Goal: Information Seeking & Learning: Check status

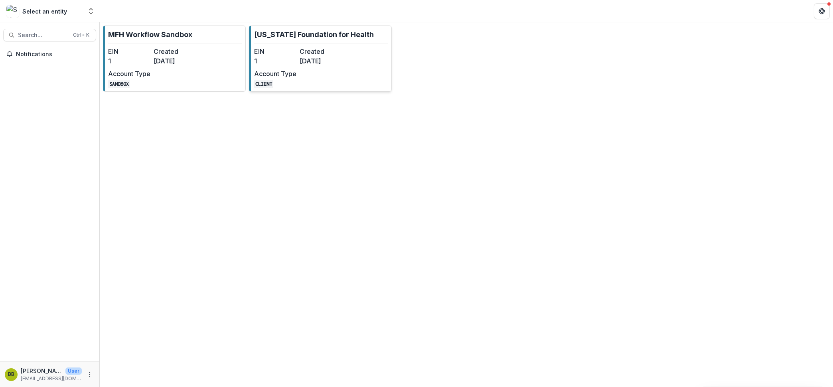
click at [290, 73] on dt "Account Type" at bounding box center [275, 74] width 42 height 10
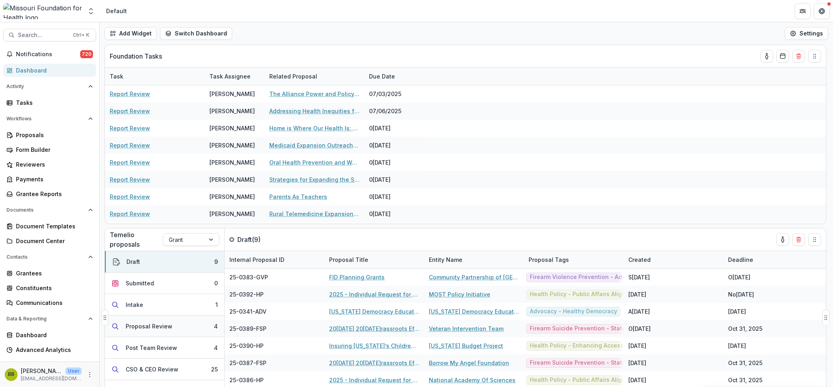
scroll to position [50, 0]
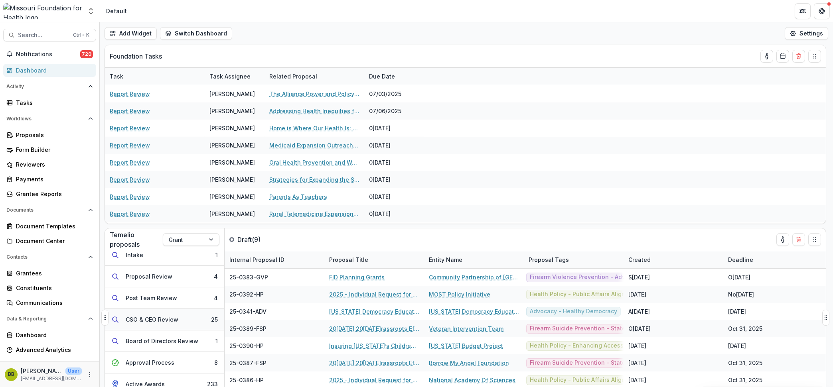
click at [176, 323] on div "CSO & CEO Review" at bounding box center [152, 320] width 53 height 8
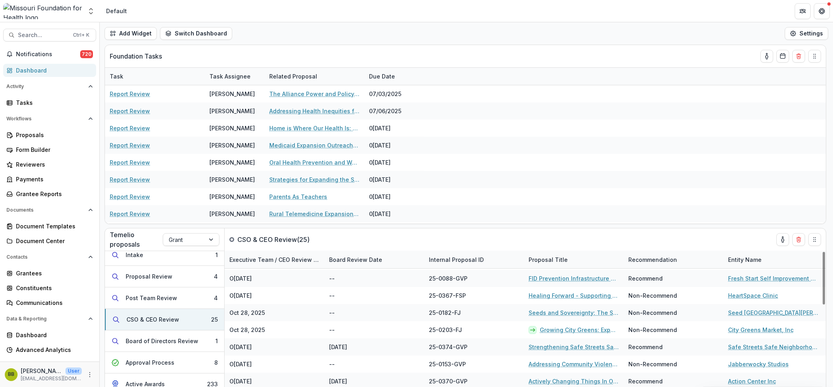
scroll to position [20, 0]
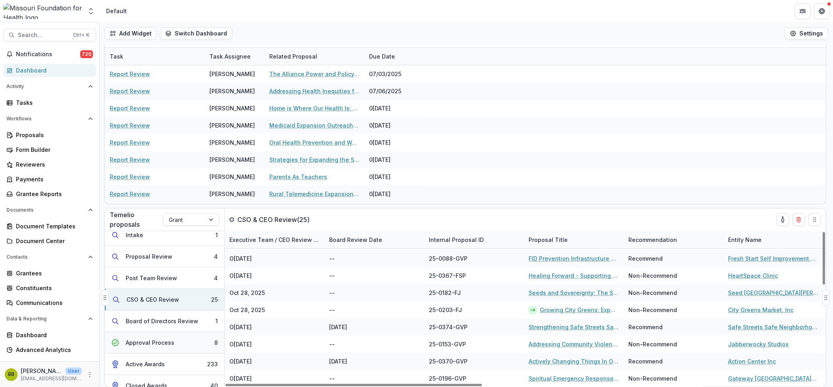
click at [167, 339] on div "Approval Process" at bounding box center [150, 343] width 49 height 8
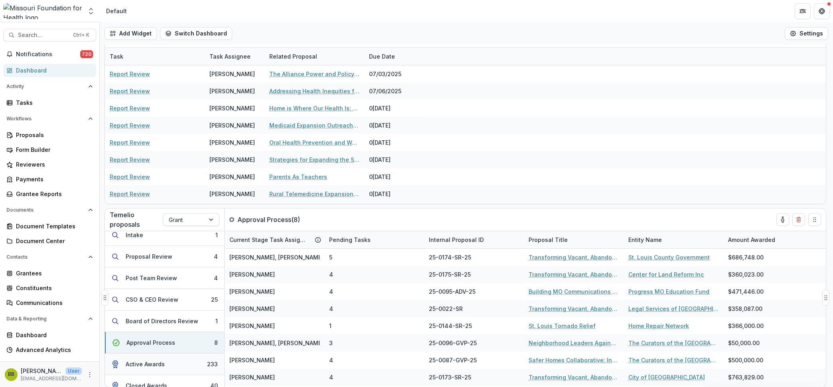
click at [142, 365] on div "Active Awards" at bounding box center [145, 364] width 39 height 8
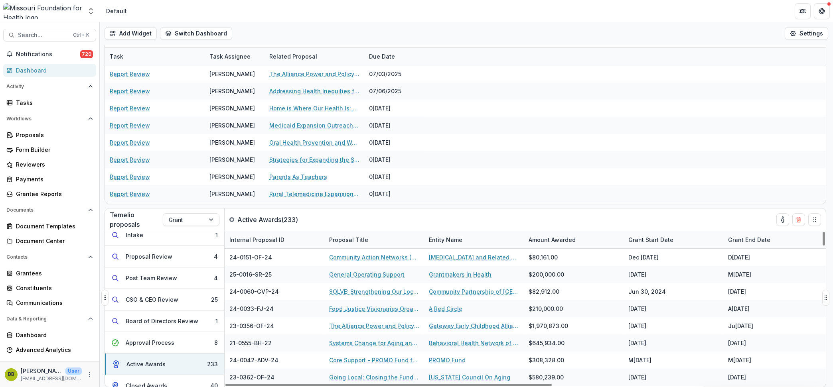
click at [657, 239] on div "Grant Start Date" at bounding box center [650, 240] width 55 height 8
click at [657, 288] on span "Sort Descending" at bounding box center [662, 289] width 46 height 7
click at [661, 221] on div "Temelio proposals Grant Active Awards ( 233 )" at bounding box center [448, 220] width 687 height 22
click at [658, 244] on div "Grant Start Date" at bounding box center [650, 240] width 55 height 8
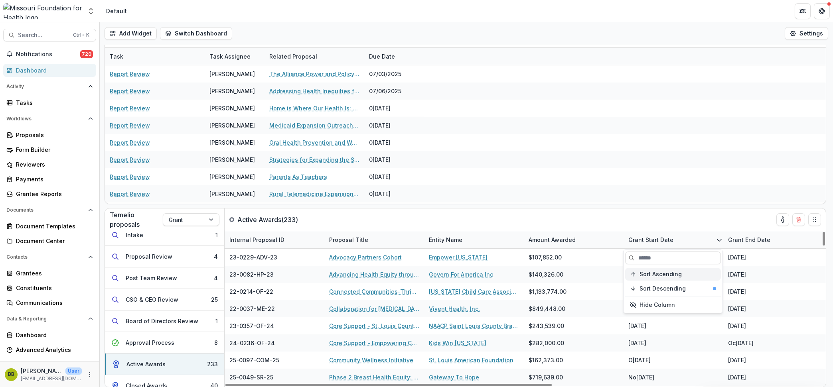
click at [654, 276] on span "Sort Ascending" at bounding box center [660, 274] width 42 height 7
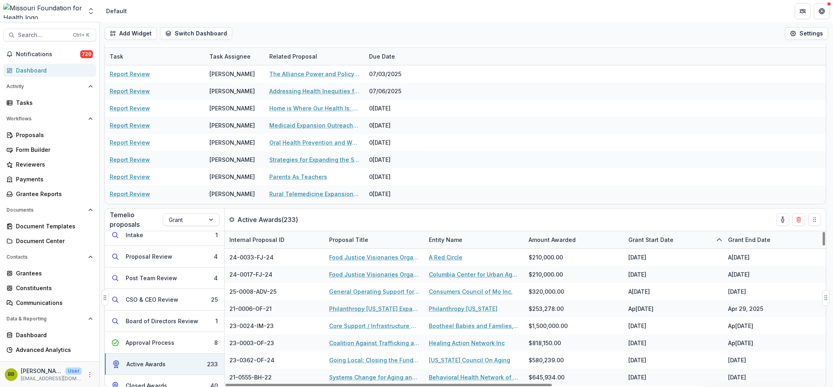
click at [659, 224] on div "Temelio proposals Grant Active Awards ( 233 )" at bounding box center [448, 220] width 687 height 22
click at [656, 239] on div "Grant Start Date" at bounding box center [650, 240] width 55 height 8
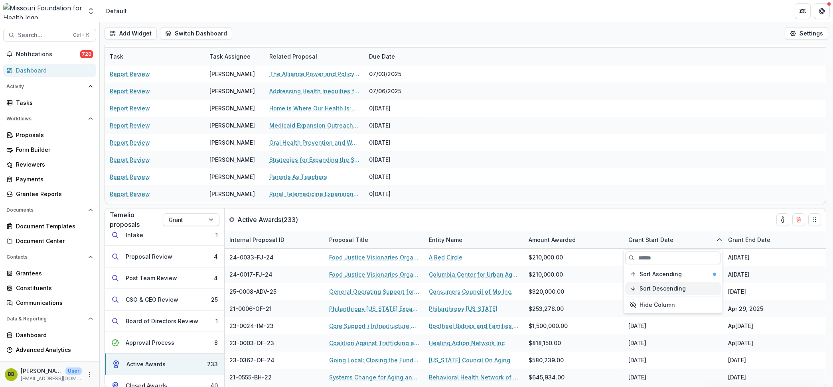
click at [655, 284] on button "Sort Descending" at bounding box center [673, 288] width 96 height 13
click at [654, 286] on span "Sort Descending" at bounding box center [662, 289] width 46 height 7
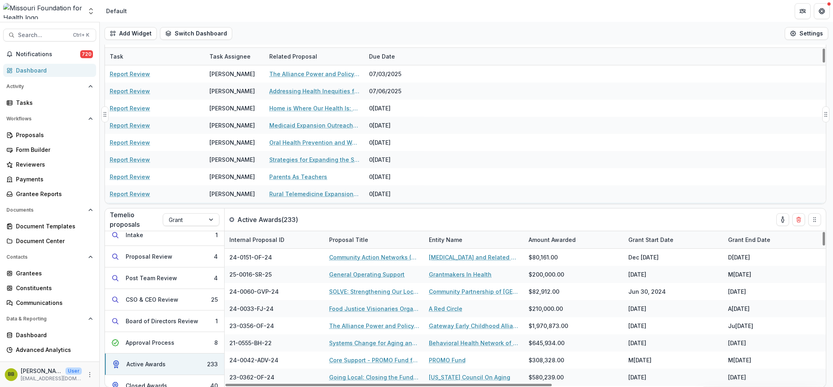
click at [657, 203] on div "Report Review [PERSON_NAME] The Self-Care Program [DATE]" at bounding box center [465, 211] width 721 height 17
click at [274, 241] on div "Internal Proposal ID" at bounding box center [257, 240] width 65 height 8
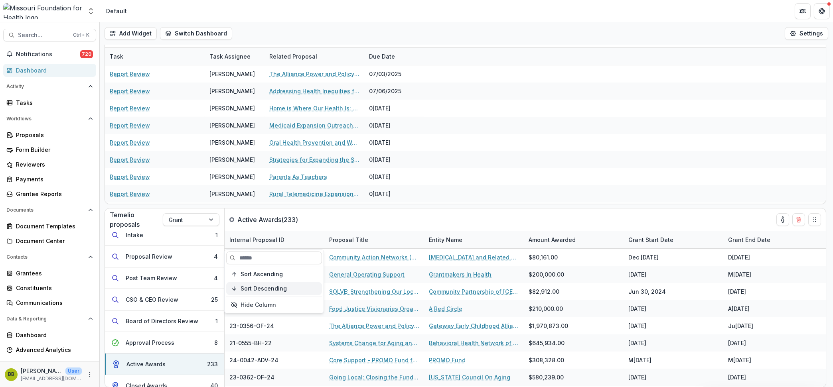
click at [274, 289] on span "Sort Descending" at bounding box center [264, 289] width 46 height 7
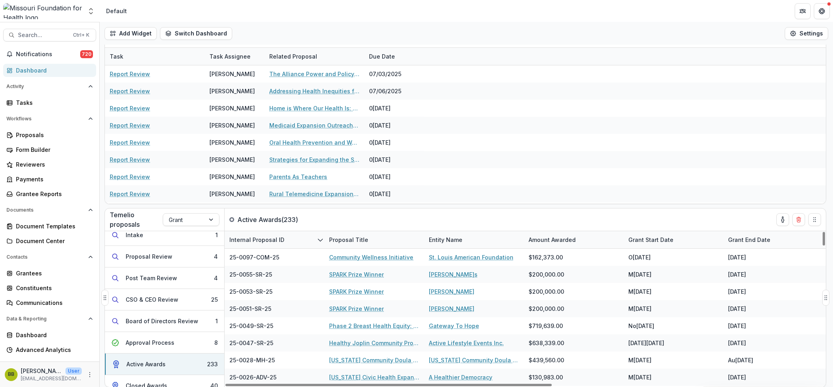
click at [331, 212] on div "Temelio proposals Grant Active Awards ( 233 )" at bounding box center [448, 220] width 687 height 22
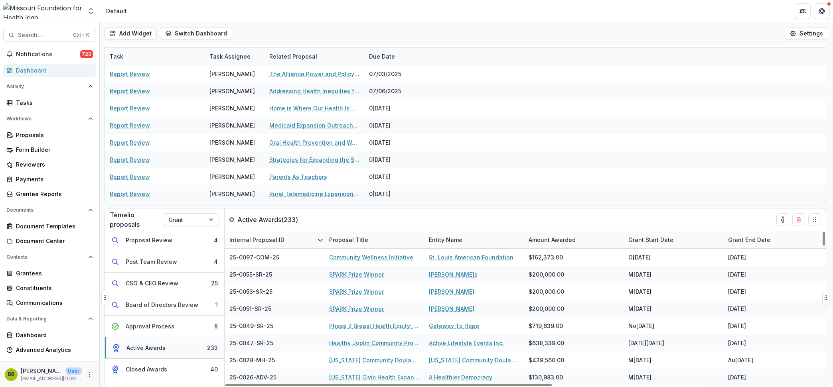
scroll to position [81, 0]
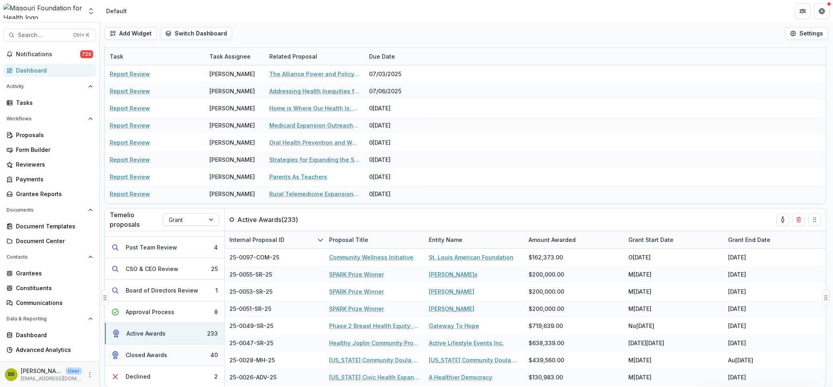
click at [165, 355] on div "Closed Awards" at bounding box center [146, 355] width 41 height 8
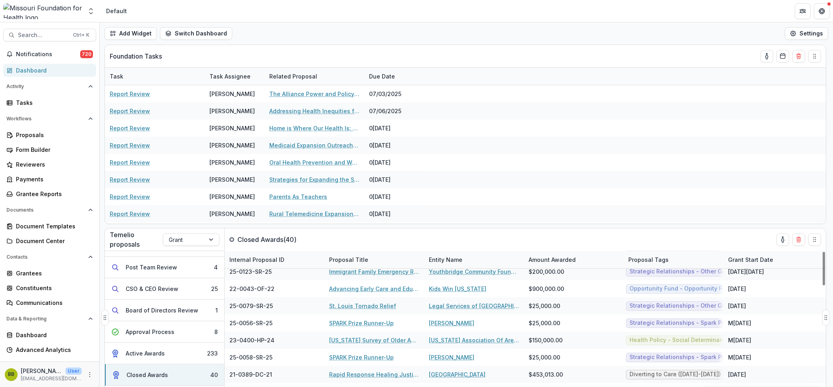
scroll to position [0, 0]
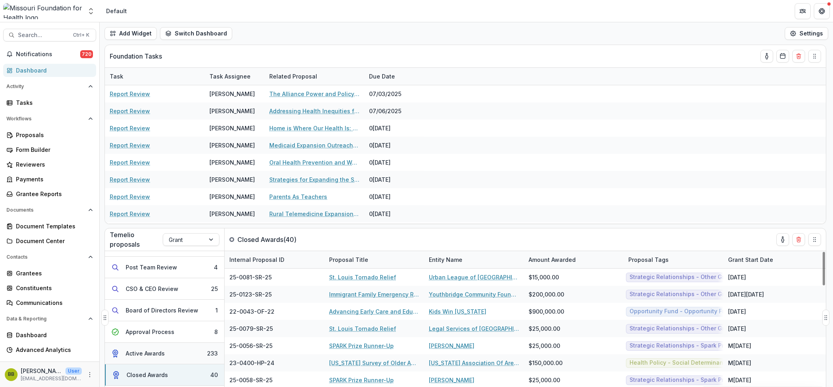
click at [160, 347] on button "Active Awards 233" at bounding box center [164, 354] width 119 height 22
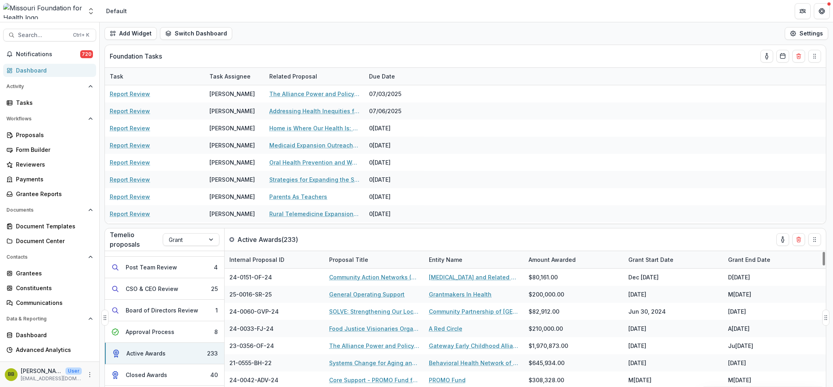
click at [275, 256] on div "Internal Proposal ID" at bounding box center [257, 260] width 65 height 8
click at [270, 303] on button "Sort Descending" at bounding box center [274, 308] width 96 height 13
click at [335, 239] on div "Temelio proposals Grant Active Awards ( 233 )" at bounding box center [448, 240] width 687 height 22
click at [185, 333] on button "Approval Process 8" at bounding box center [164, 332] width 119 height 22
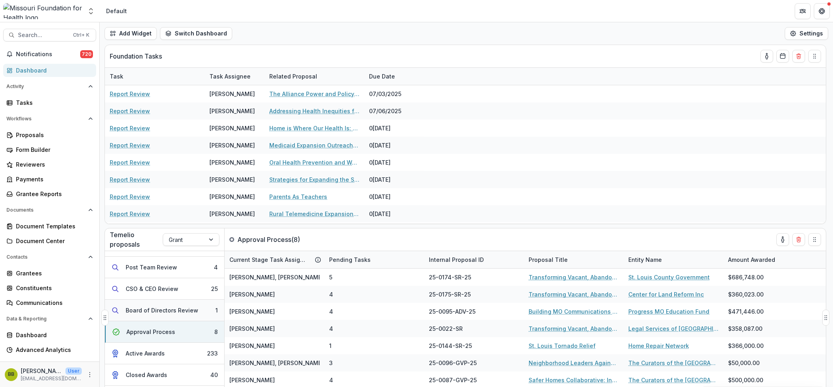
click at [137, 309] on div "Board of Directors Review" at bounding box center [162, 310] width 73 height 8
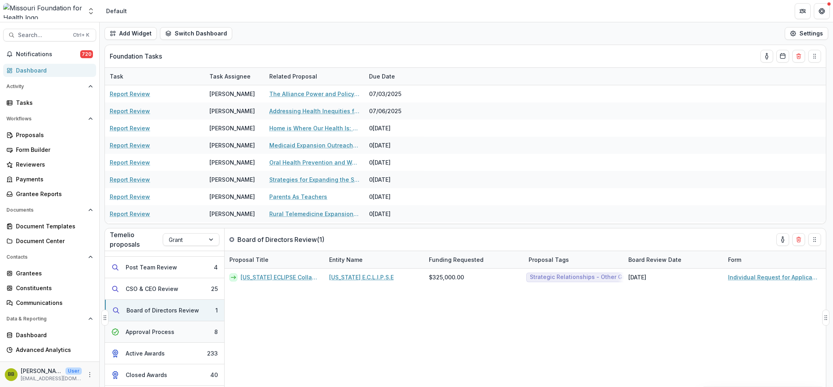
click at [145, 328] on div "Approval Process" at bounding box center [150, 332] width 49 height 8
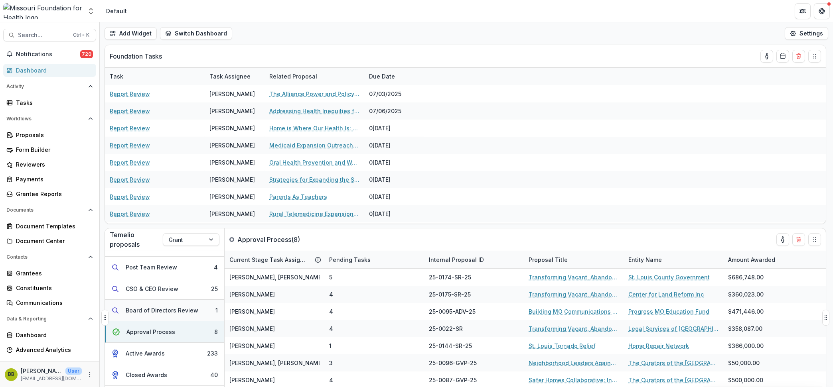
click at [164, 309] on div "Board of Directors Review" at bounding box center [162, 310] width 73 height 8
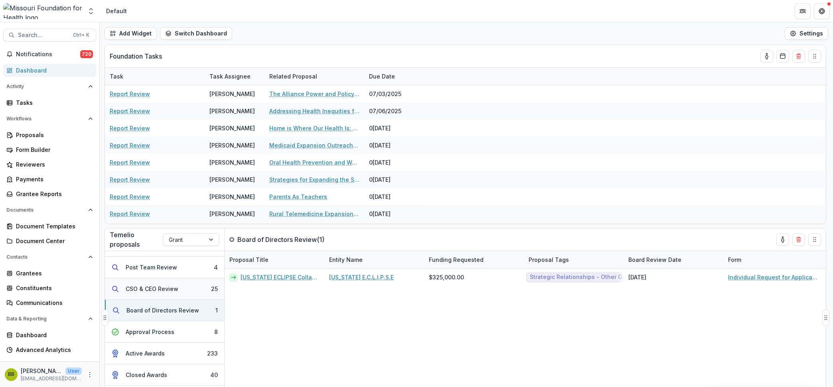
click at [151, 294] on button "CSO & CEO Review 25" at bounding box center [164, 289] width 119 height 22
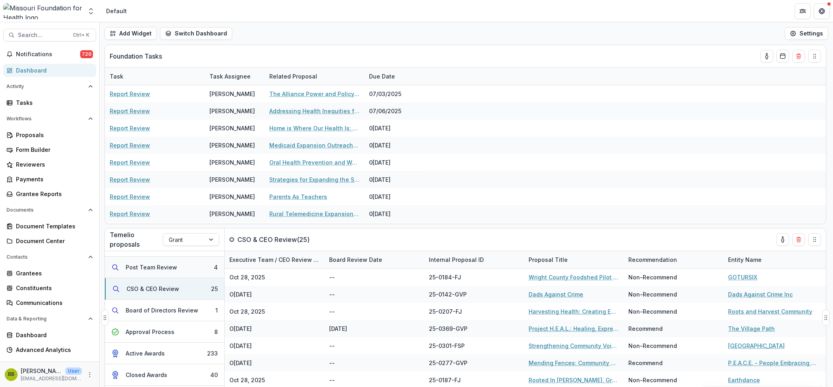
click at [136, 266] on div "Post Team Review" at bounding box center [151, 267] width 51 height 8
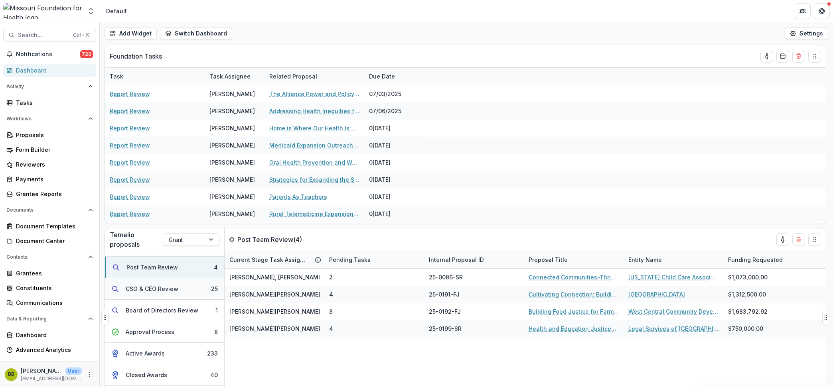
click at [157, 289] on div "CSO & CEO Review" at bounding box center [152, 289] width 53 height 8
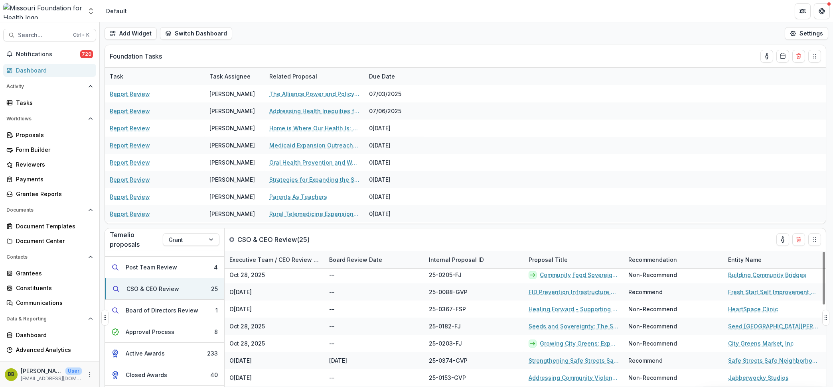
scroll to position [290, 0]
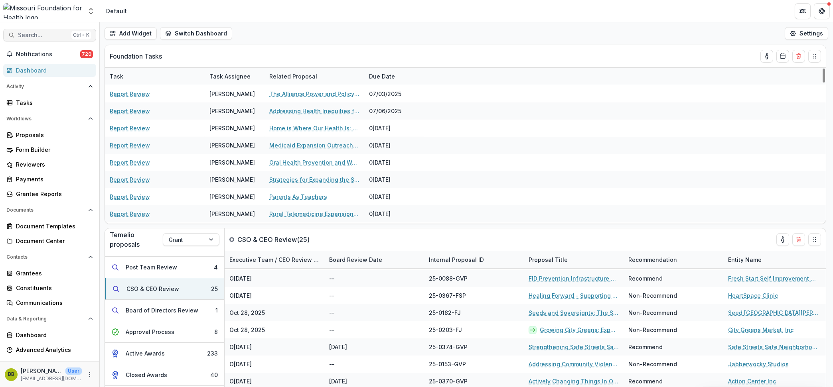
click at [40, 38] on button "Search... Ctrl + K" at bounding box center [49, 35] width 93 height 13
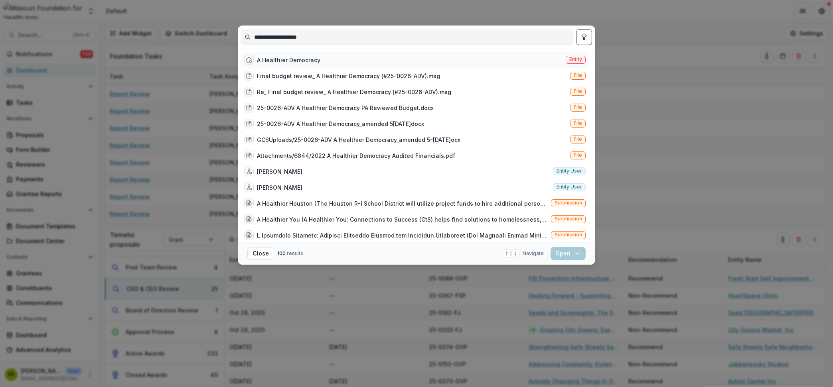
type input "**********"
click at [292, 59] on div "A Healthier Democracy" at bounding box center [288, 60] width 63 height 8
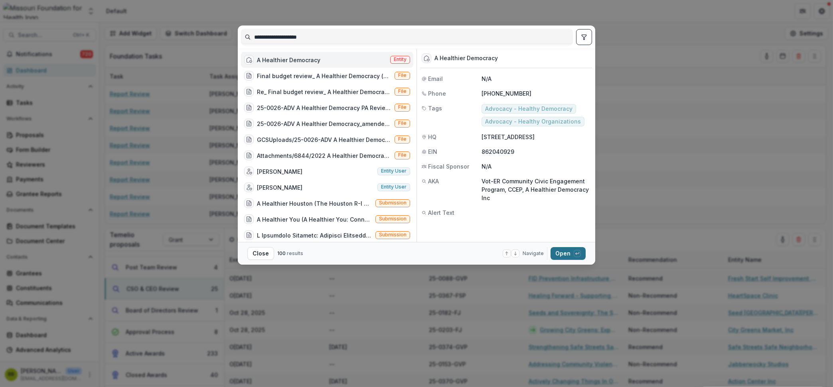
click at [560, 249] on button "Open with enter key" at bounding box center [567, 253] width 35 height 13
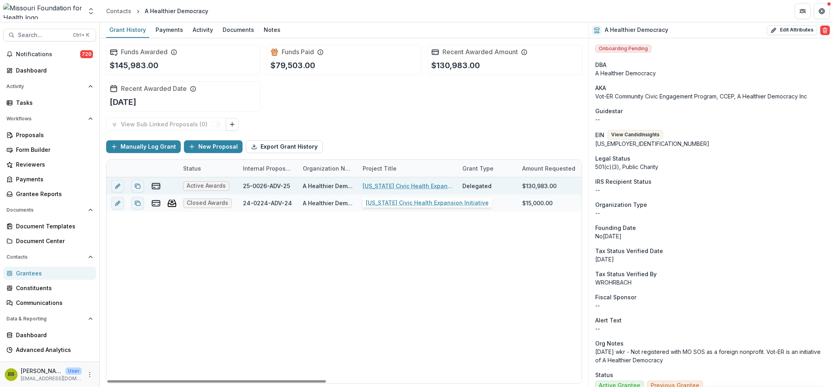
click at [376, 188] on link "[US_STATE] Civic Health Expansion Initiative" at bounding box center [408, 186] width 90 height 8
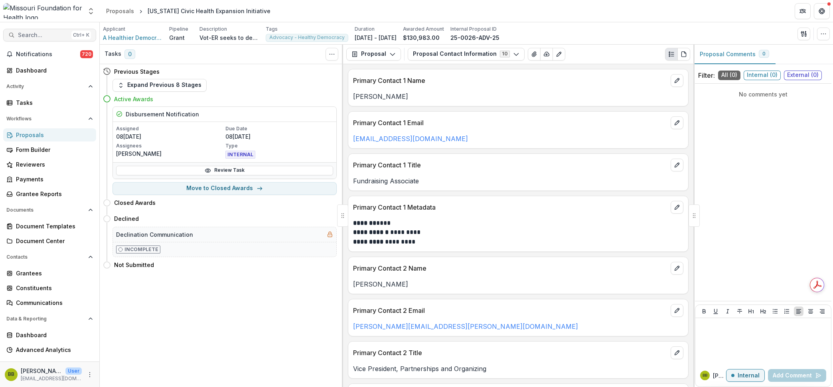
click at [36, 31] on button "Search... Ctrl + K" at bounding box center [49, 35] width 93 height 13
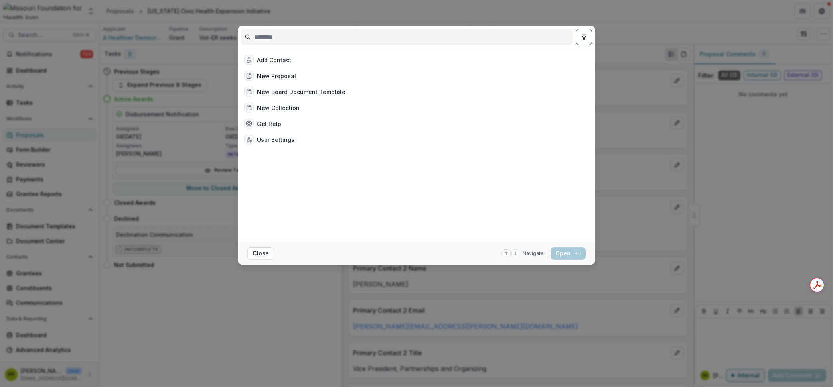
click at [321, 31] on input at bounding box center [406, 37] width 331 height 13
type input "*"
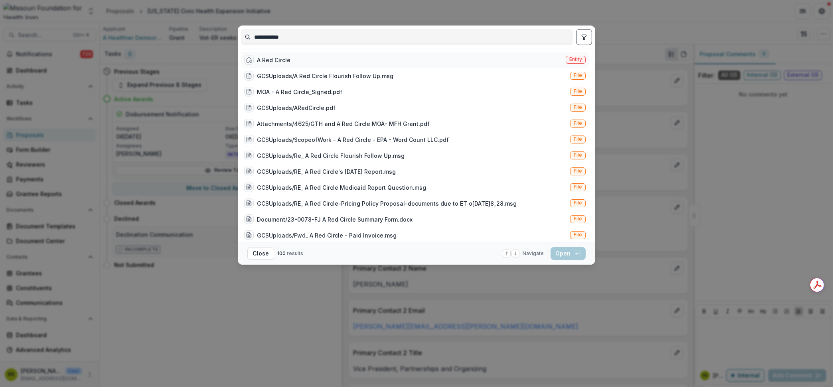
type input "**********"
click at [291, 59] on div "A Red Circle Entity" at bounding box center [415, 60] width 348 height 16
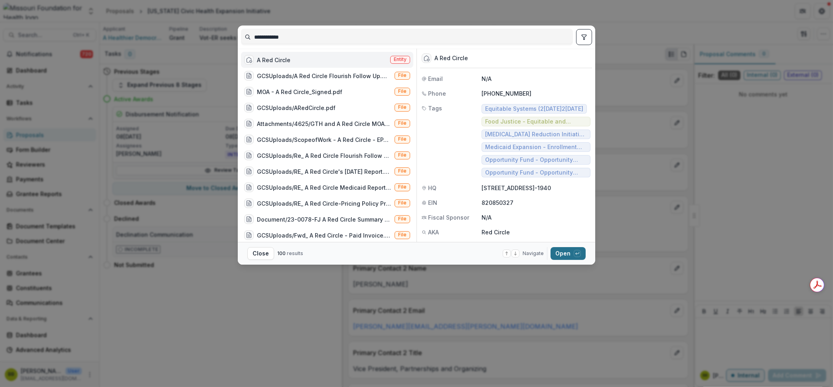
click at [568, 256] on button "Open with enter key" at bounding box center [567, 253] width 35 height 13
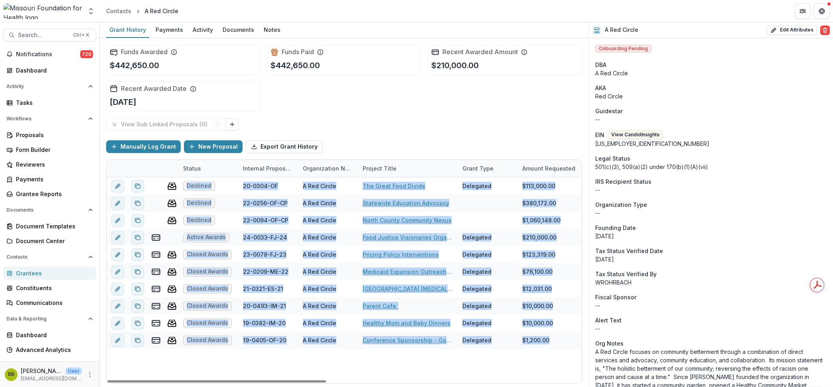
drag, startPoint x: 311, startPoint y: 384, endPoint x: 354, endPoint y: 386, distance: 43.5
click at [354, 386] on div "Funds Awarded $442,650.00 Funds Paid $442,650.00 Recent Awarded Amount $210,000…" at bounding box center [344, 212] width 489 height 349
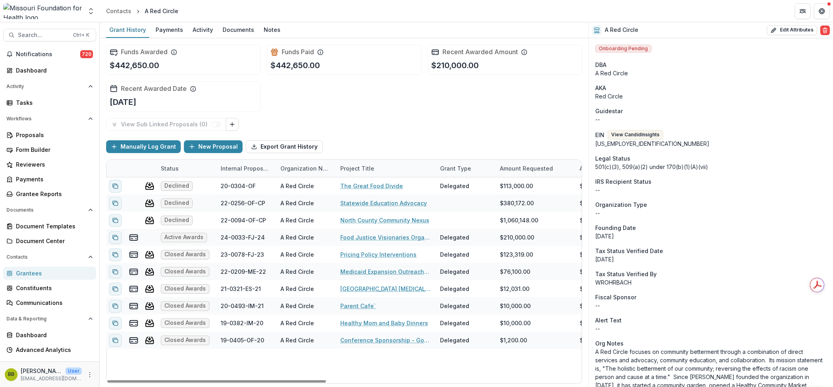
click at [329, 374] on div "Declined 20-0304-OF A Red Circle The Great Food Divide Delegated $113,000.00 $0…" at bounding box center [598, 280] width 1029 height 206
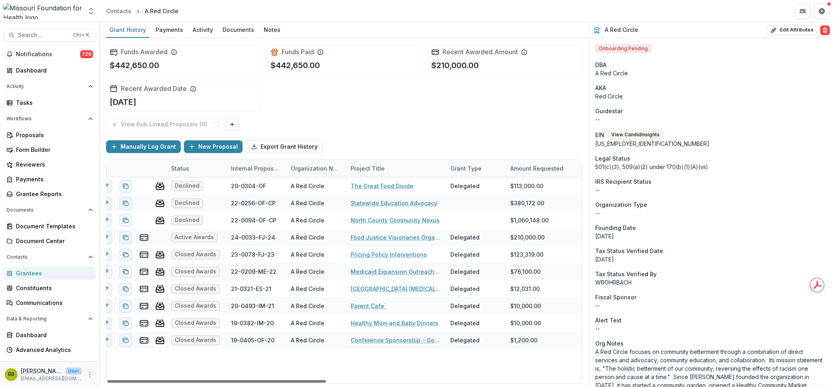
scroll to position [0, 0]
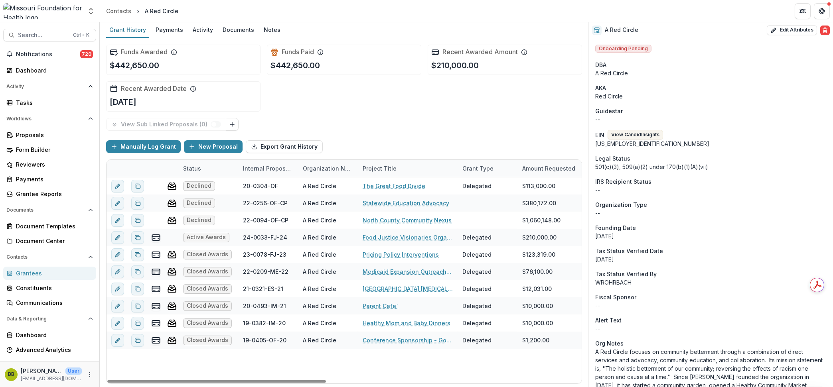
drag, startPoint x: 325, startPoint y: 383, endPoint x: 302, endPoint y: 364, distance: 29.8
click at [302, 381] on div at bounding box center [216, 382] width 219 height 2
click at [35, 67] on div "Dashboard" at bounding box center [53, 70] width 74 height 8
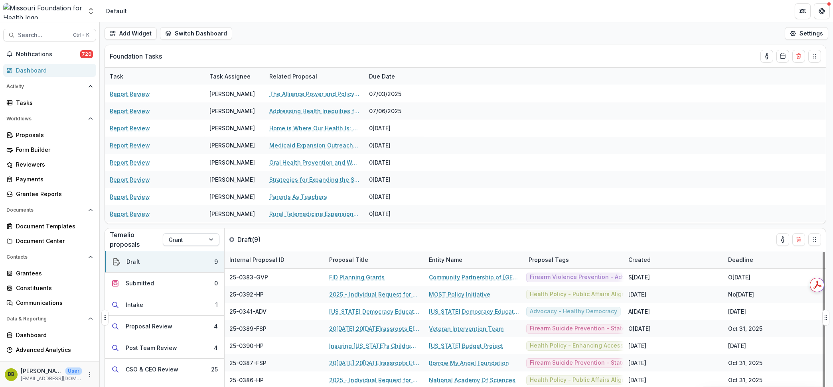
click at [211, 240] on div at bounding box center [212, 240] width 14 height 12
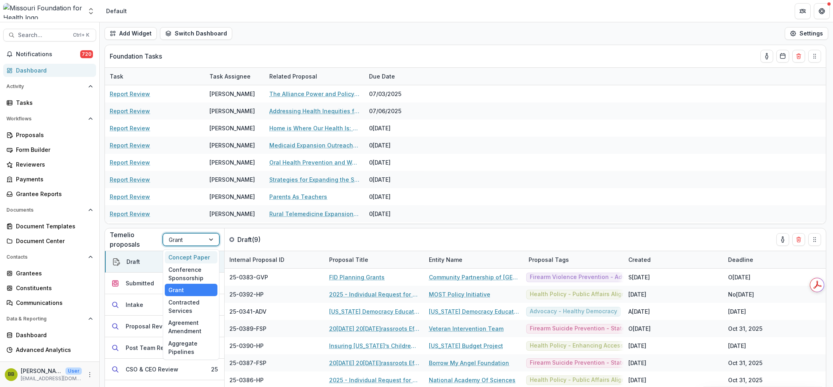
click at [197, 258] on div "Concept Paper" at bounding box center [191, 257] width 53 height 12
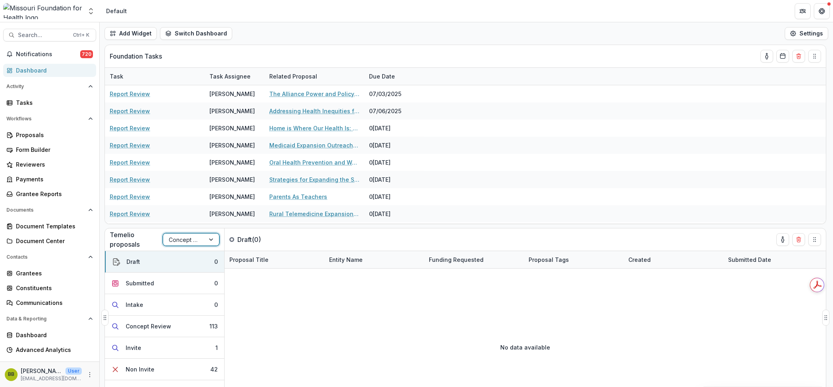
click at [211, 239] on div at bounding box center [212, 240] width 14 height 12
click at [188, 271] on div "Conference Sponsorship" at bounding box center [191, 274] width 53 height 21
click at [212, 244] on div at bounding box center [212, 240] width 14 height 12
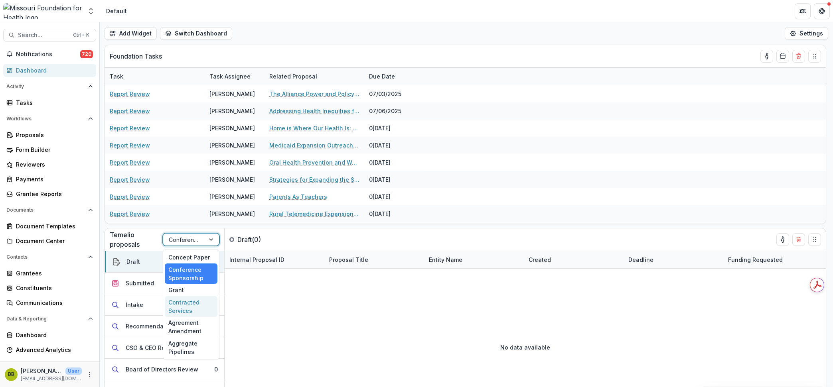
click at [191, 306] on div "Contracted Services" at bounding box center [191, 306] width 53 height 21
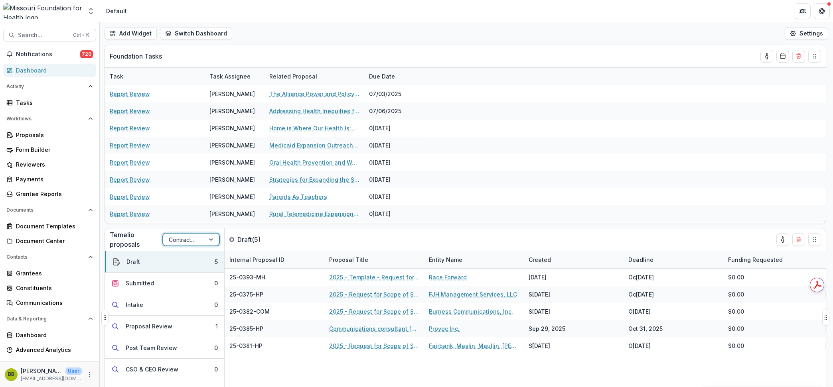
click at [211, 239] on div at bounding box center [212, 240] width 14 height 12
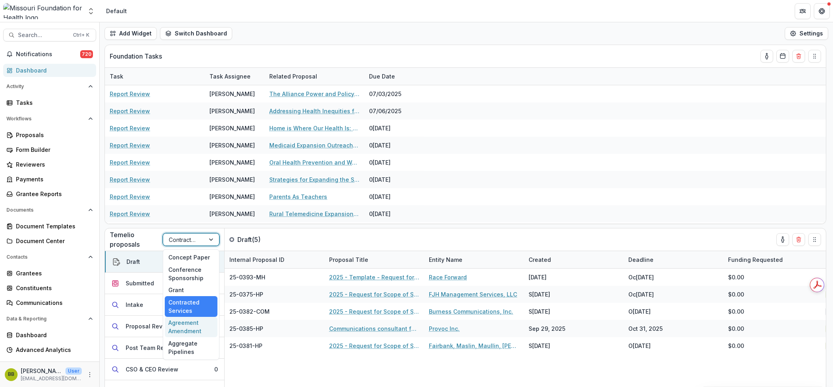
click at [176, 322] on div "Agreement Amendment" at bounding box center [191, 327] width 53 height 21
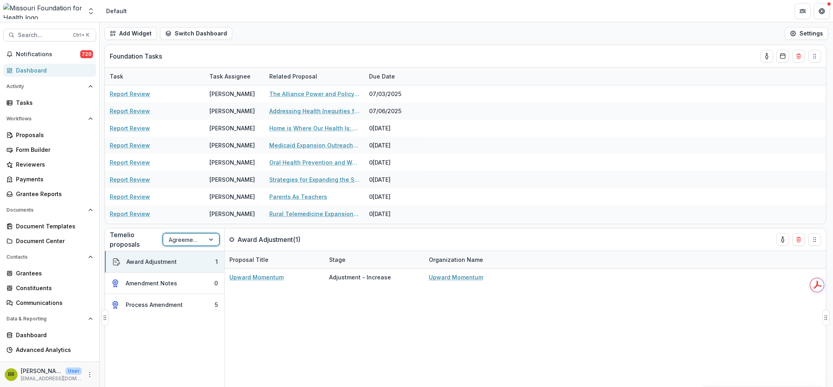
click at [213, 242] on div at bounding box center [212, 240] width 14 height 12
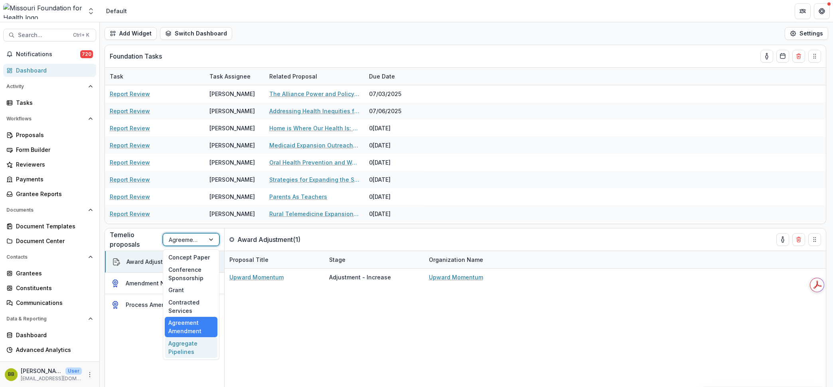
click at [181, 349] on div "Aggregate Pipelines" at bounding box center [191, 347] width 53 height 21
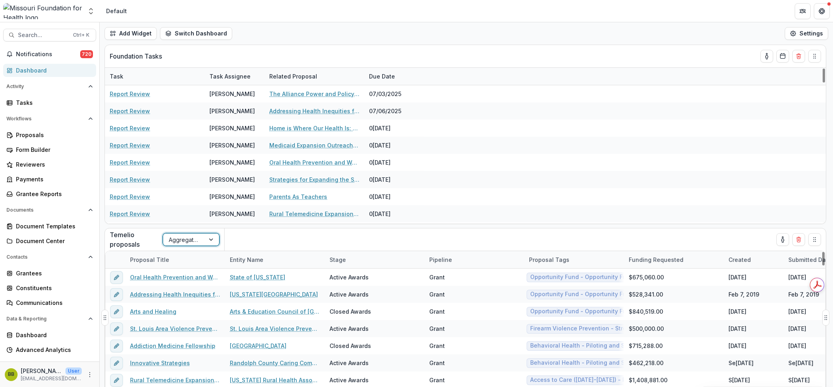
click at [207, 243] on div at bounding box center [212, 240] width 14 height 12
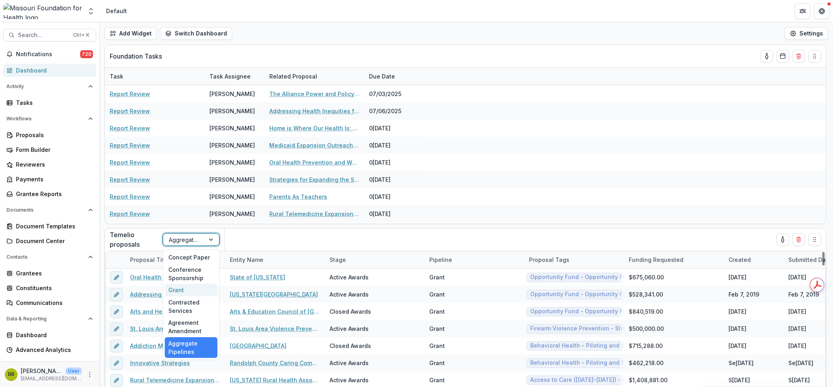
click at [183, 291] on div "Grant" at bounding box center [191, 290] width 53 height 12
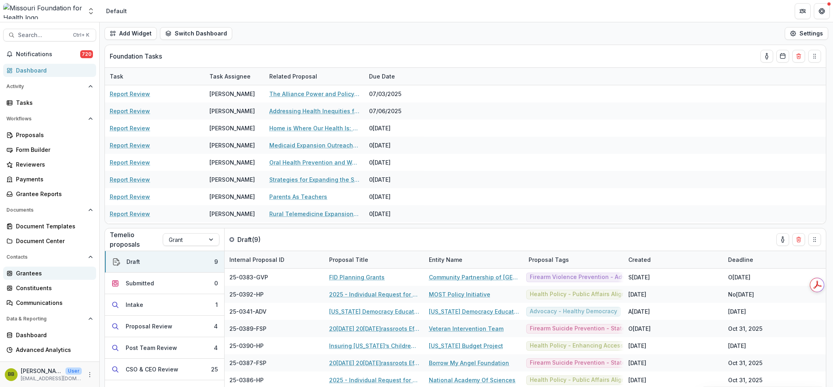
click at [51, 276] on div "Grantees" at bounding box center [53, 273] width 74 height 8
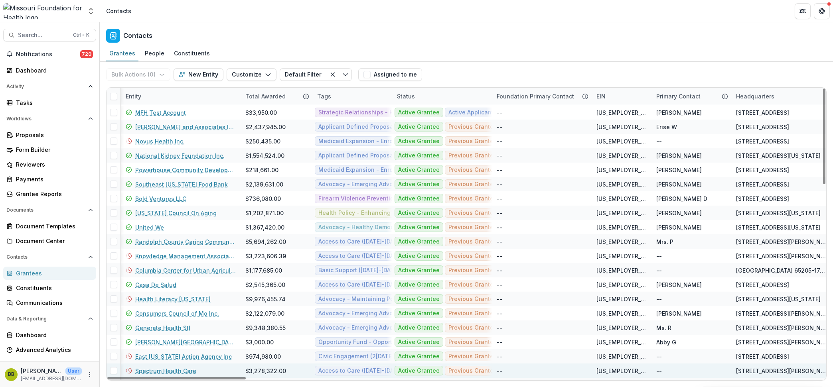
drag, startPoint x: 245, startPoint y: 380, endPoint x: 165, endPoint y: 373, distance: 80.1
click at [183, 380] on div at bounding box center [176, 378] width 138 height 2
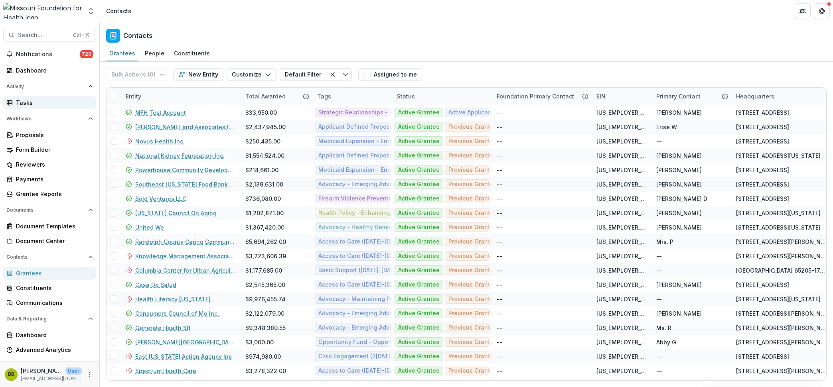
click at [33, 97] on link "Tasks" at bounding box center [49, 102] width 93 height 13
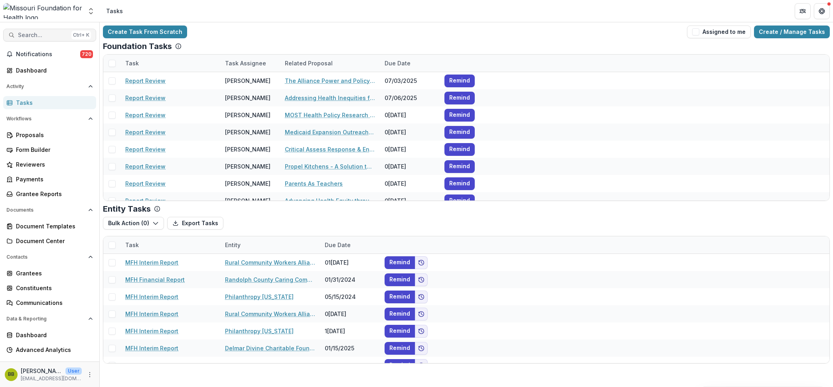
click at [45, 30] on button "Search... Ctrl + K" at bounding box center [49, 35] width 93 height 13
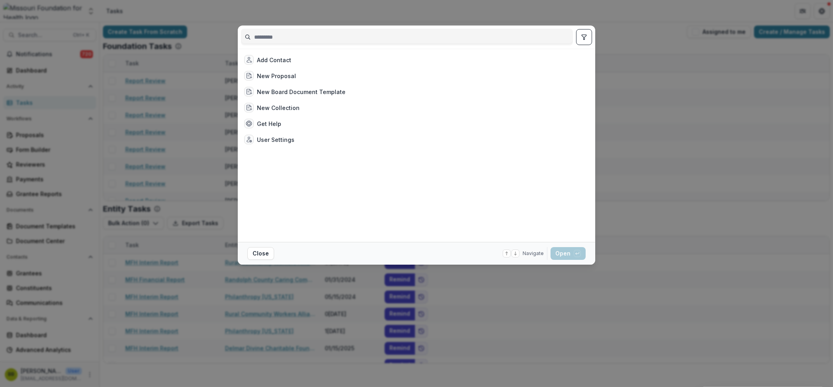
click at [310, 38] on input at bounding box center [406, 37] width 331 height 13
type input "*"
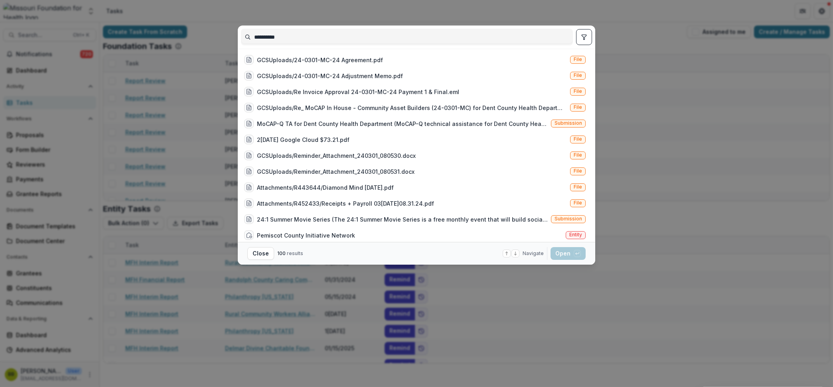
type input "**********"
click at [583, 37] on icon "toggle filters" at bounding box center [584, 37] width 4 height 5
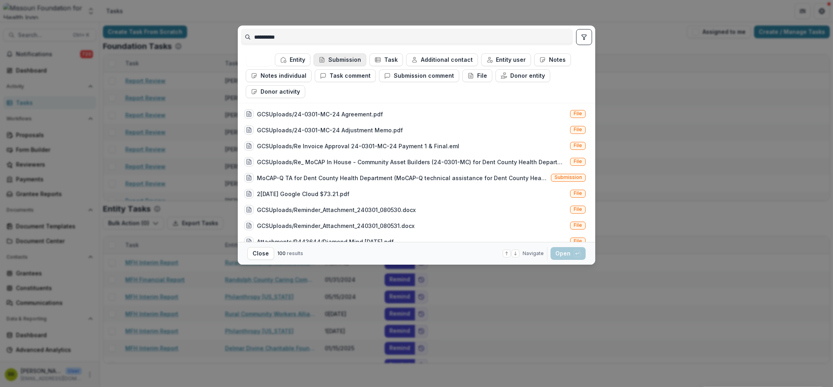
click at [333, 59] on button "Submission" at bounding box center [340, 59] width 53 height 13
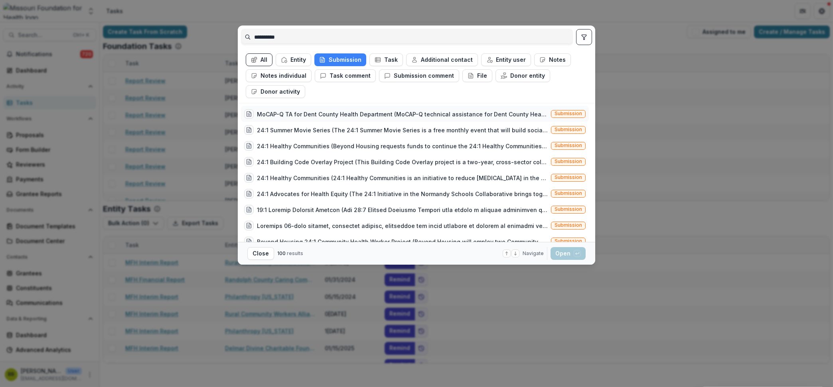
click at [317, 117] on div "MoCAP-Q TA for Dent County Health Department (MoCAP-Q technical assistance for …" at bounding box center [402, 114] width 291 height 8
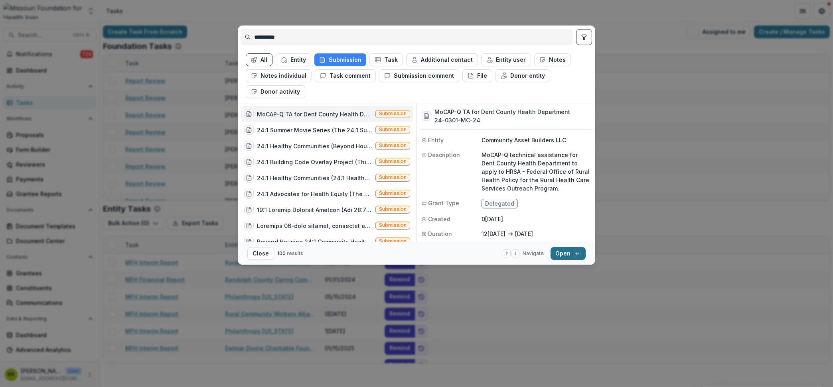
click at [558, 250] on button "Open with enter key" at bounding box center [567, 253] width 35 height 13
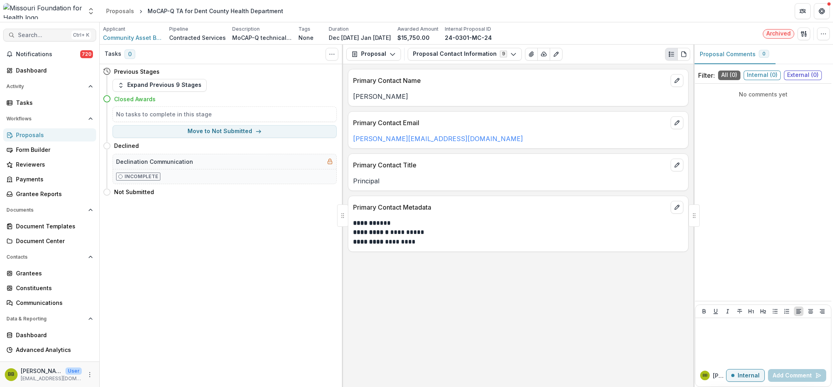
click at [36, 31] on button "Search... Ctrl + K" at bounding box center [49, 35] width 93 height 13
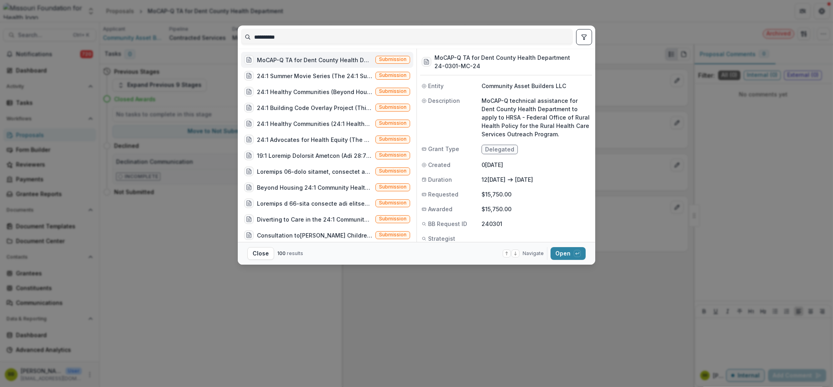
drag, startPoint x: 315, startPoint y: 39, endPoint x: 230, endPoint y: 29, distance: 85.2
click at [232, 32] on div "**********" at bounding box center [416, 193] width 833 height 387
type input "*******"
click at [589, 43] on button "toggle filters" at bounding box center [584, 37] width 16 height 16
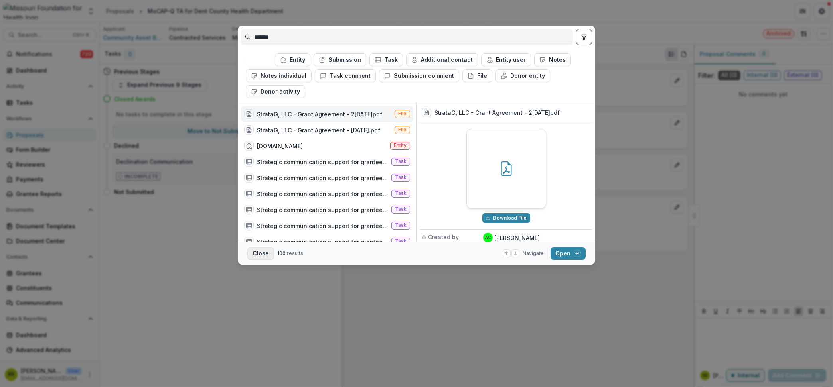
click at [264, 254] on button "Close" at bounding box center [260, 253] width 27 height 13
